Goal: Transaction & Acquisition: Download file/media

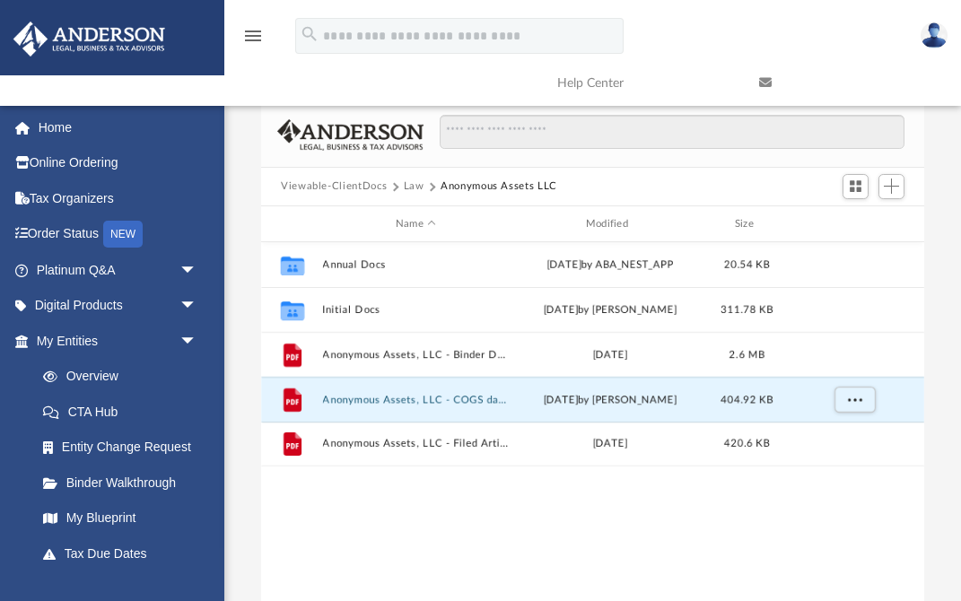
scroll to position [408, 663]
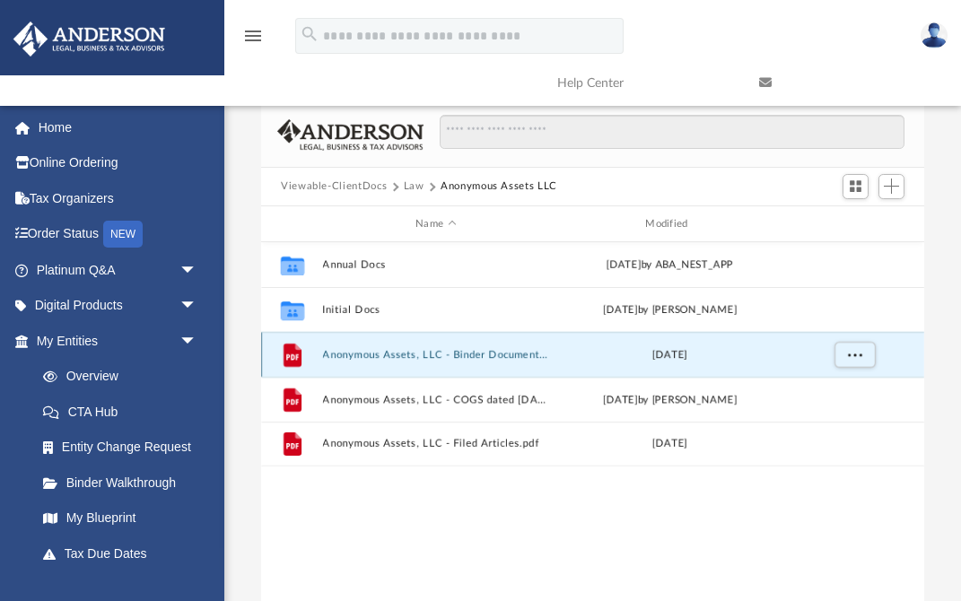
click at [339, 355] on button "Anonymous Assets, LLC - Binder Documents.pdf" at bounding box center [436, 355] width 226 height 12
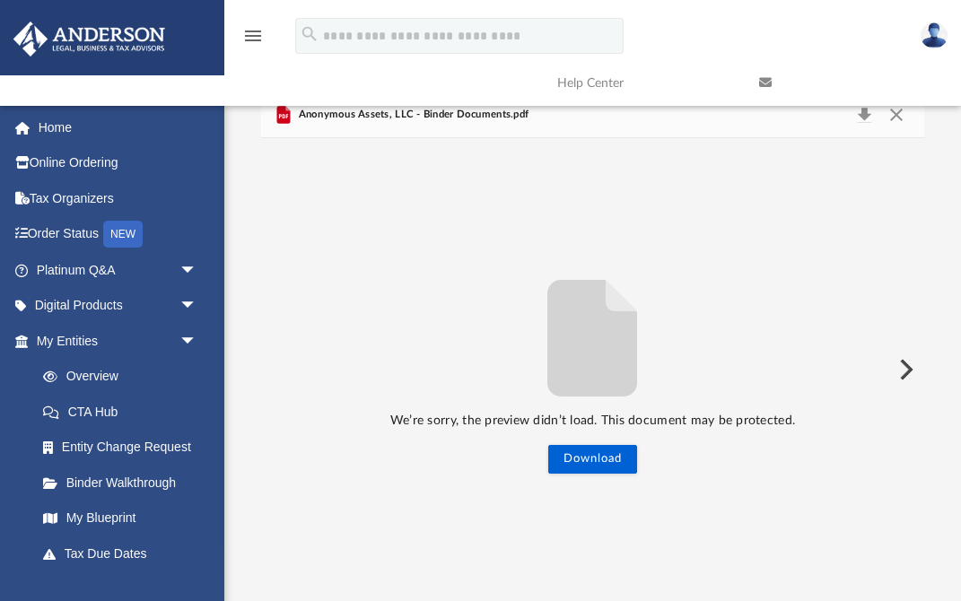
click at [868, 110] on link at bounding box center [847, 83] width 202 height 71
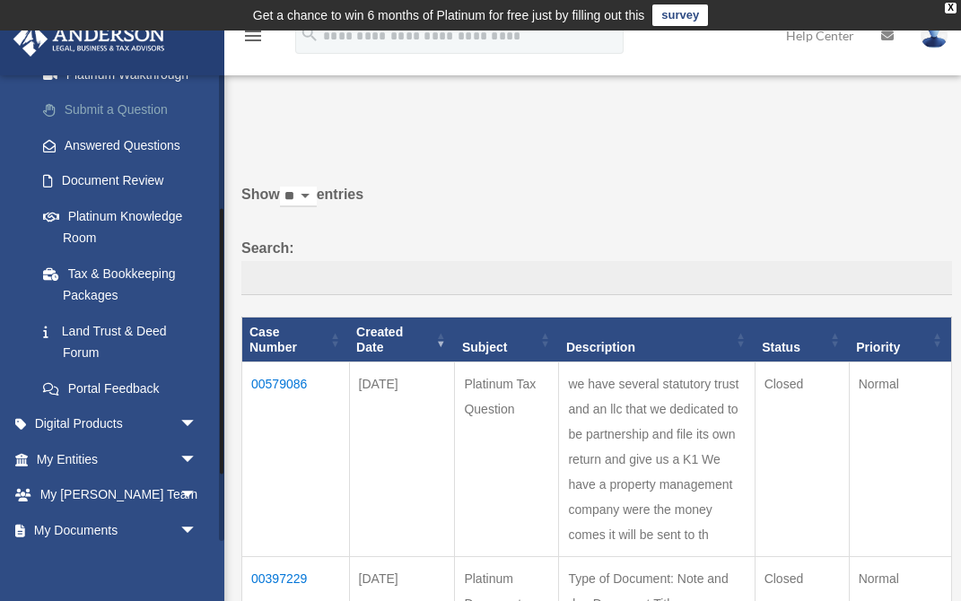
scroll to position [239, 0]
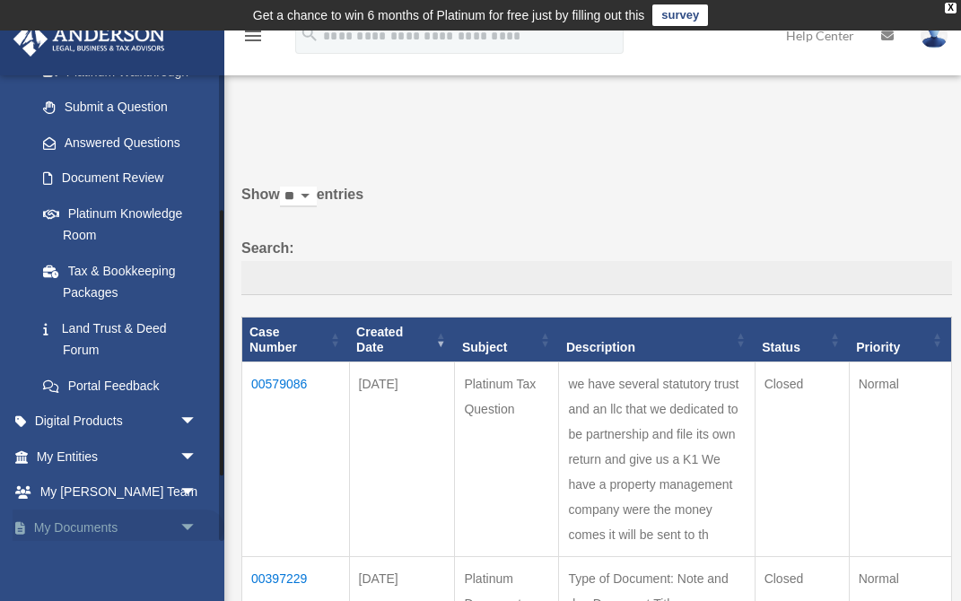
click at [79, 531] on link "My Documents arrow_drop_down" at bounding box center [119, 528] width 212 height 36
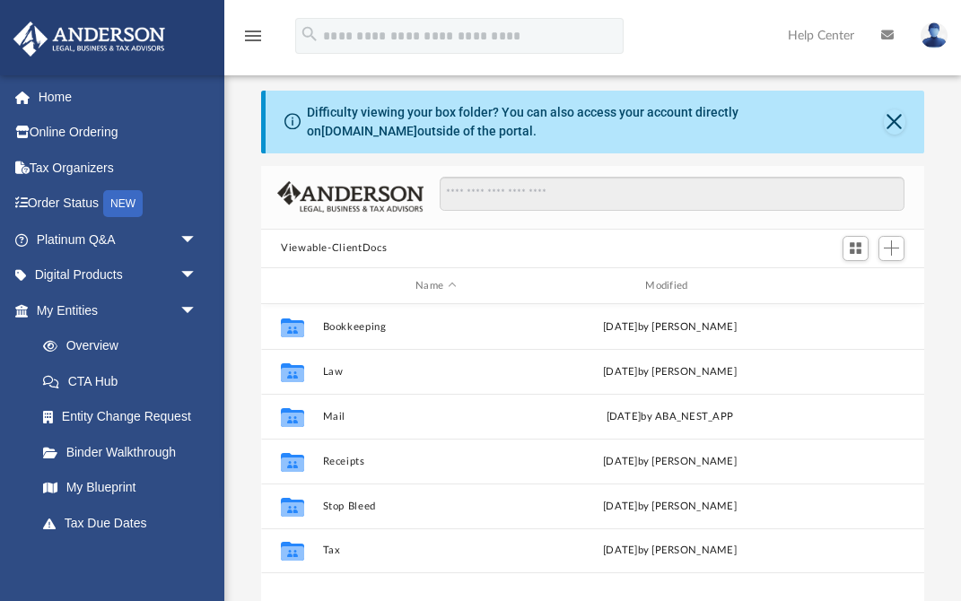
scroll to position [37, 0]
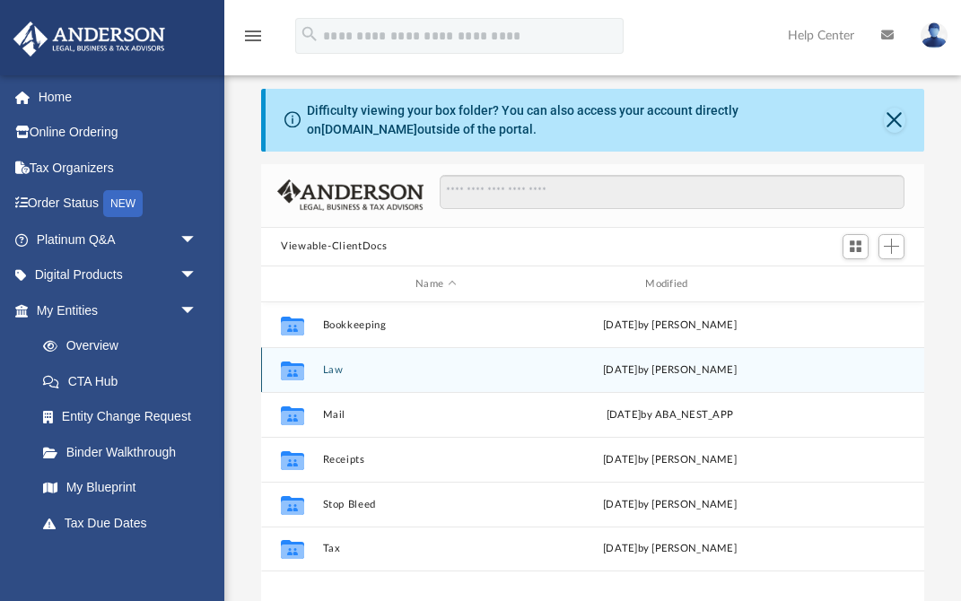
click at [371, 366] on button "Law" at bounding box center [436, 370] width 226 height 12
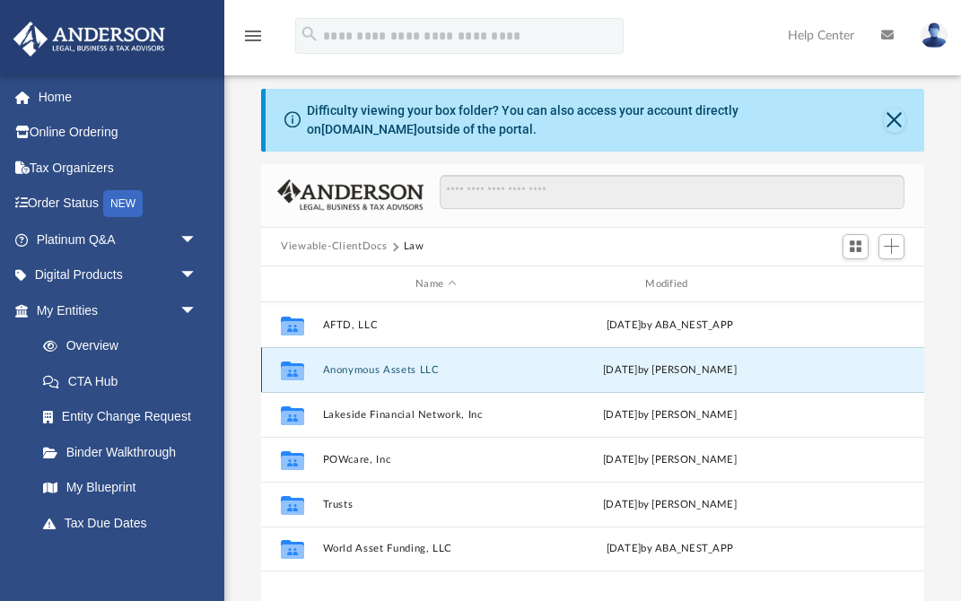
click at [371, 371] on button "Anonymous Assets LLC" at bounding box center [436, 370] width 226 height 12
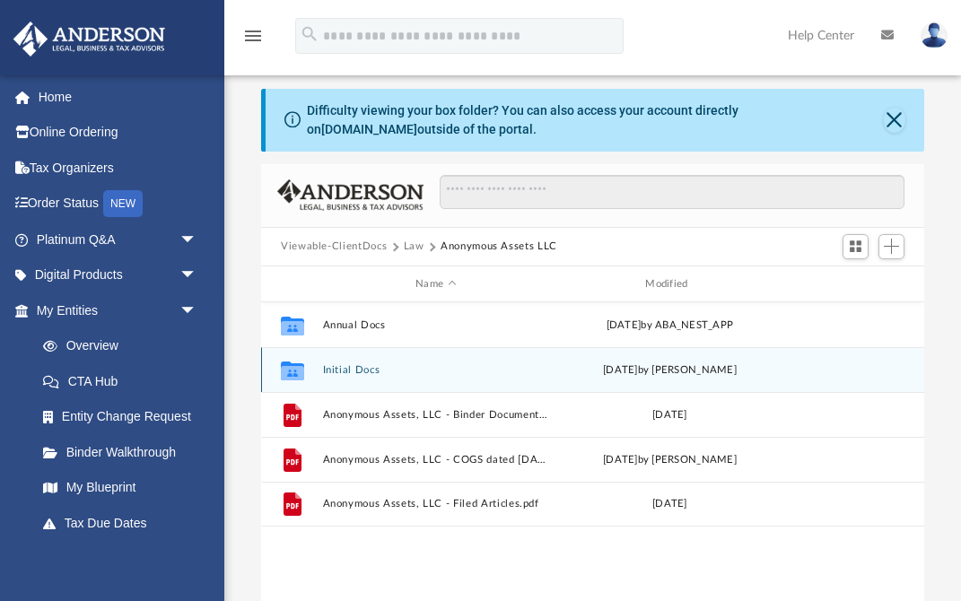
click at [371, 371] on button "Initial Docs" at bounding box center [436, 370] width 226 height 12
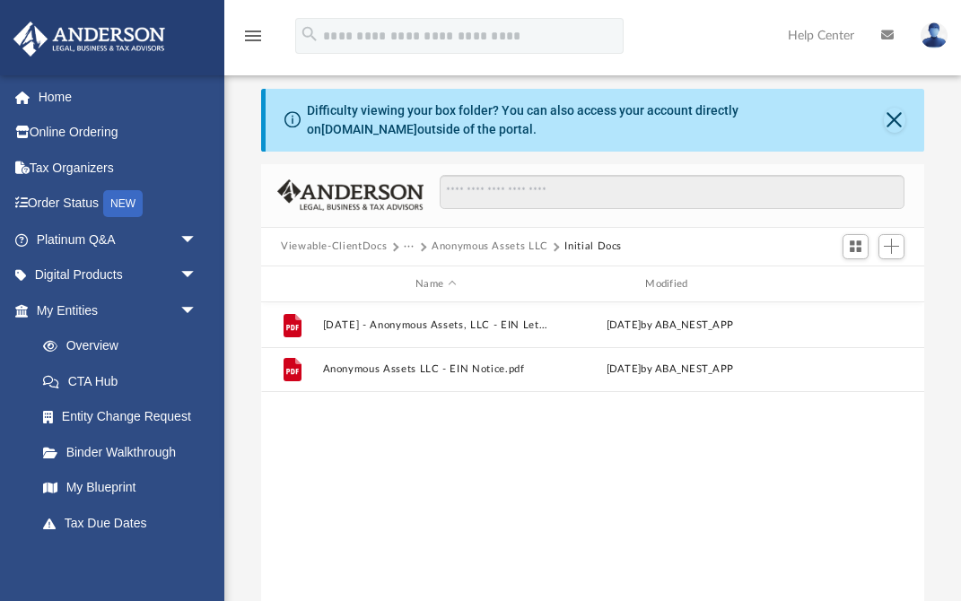
click at [471, 247] on button "Anonymous Assets LLC" at bounding box center [490, 247] width 117 height 16
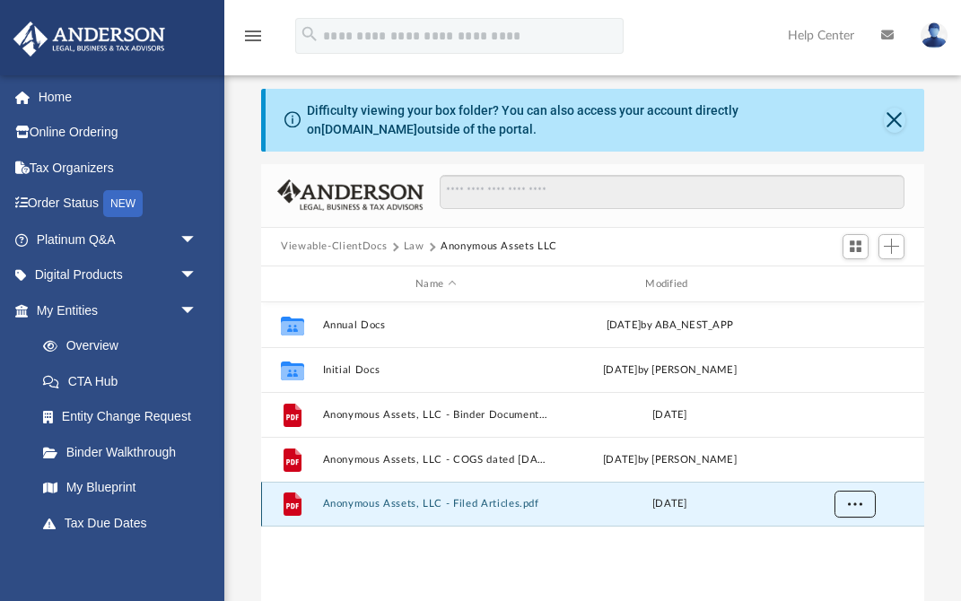
click at [849, 504] on span "More options" at bounding box center [855, 504] width 14 height 10
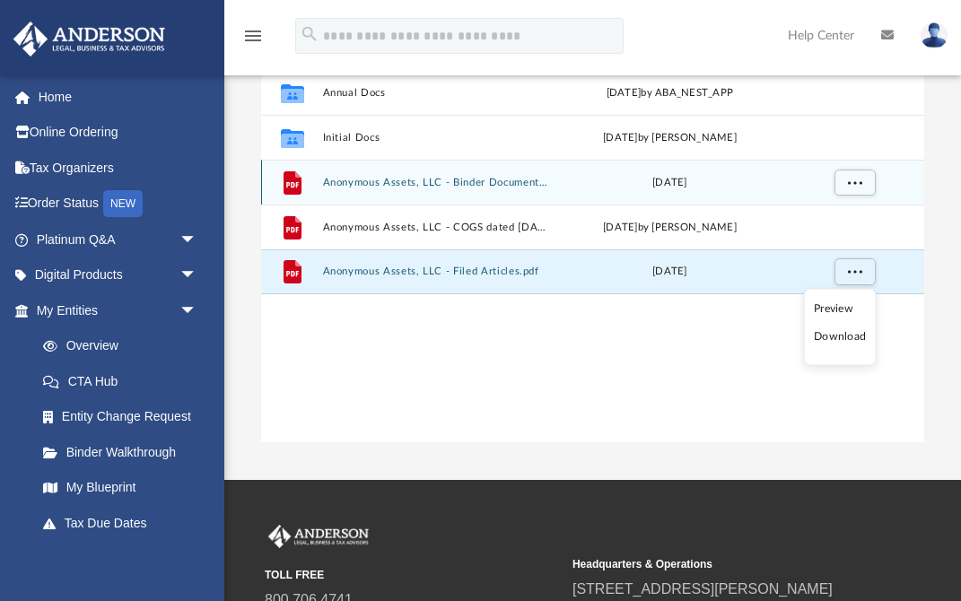
scroll to position [287, 0]
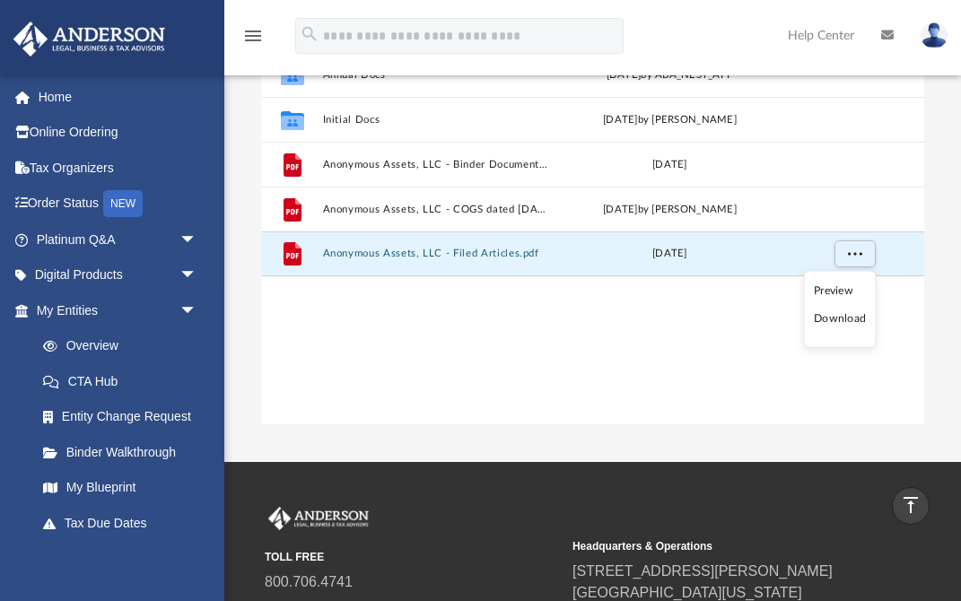
click at [833, 322] on li "Download" at bounding box center [840, 319] width 52 height 19
click at [524, 412] on div "Collaborated Folder Annual Docs Fri May 23 2025 by ABA_NEST_APP Collaborated Fo…" at bounding box center [592, 238] width 663 height 373
